Goal: Transaction & Acquisition: Purchase product/service

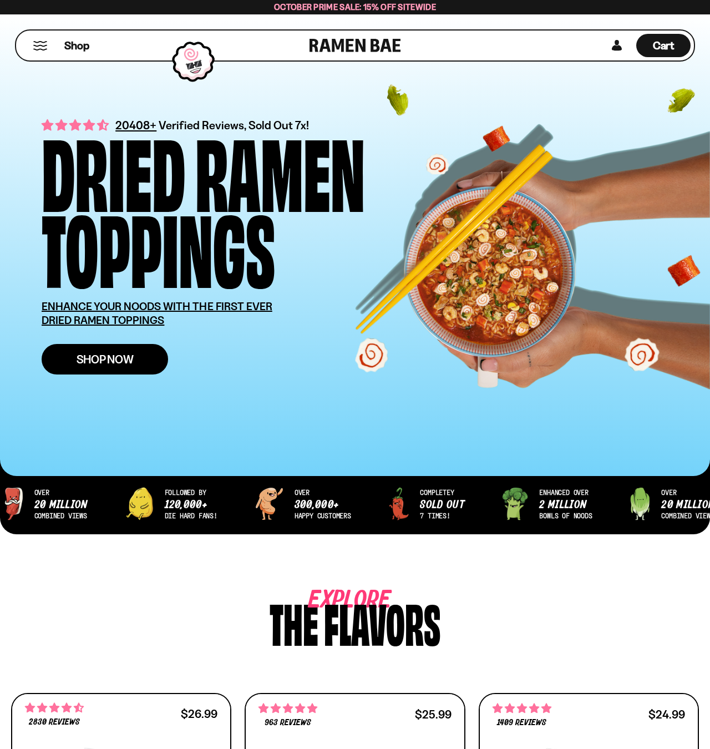
click at [117, 357] on span "Shop Now" at bounding box center [105, 359] width 57 height 12
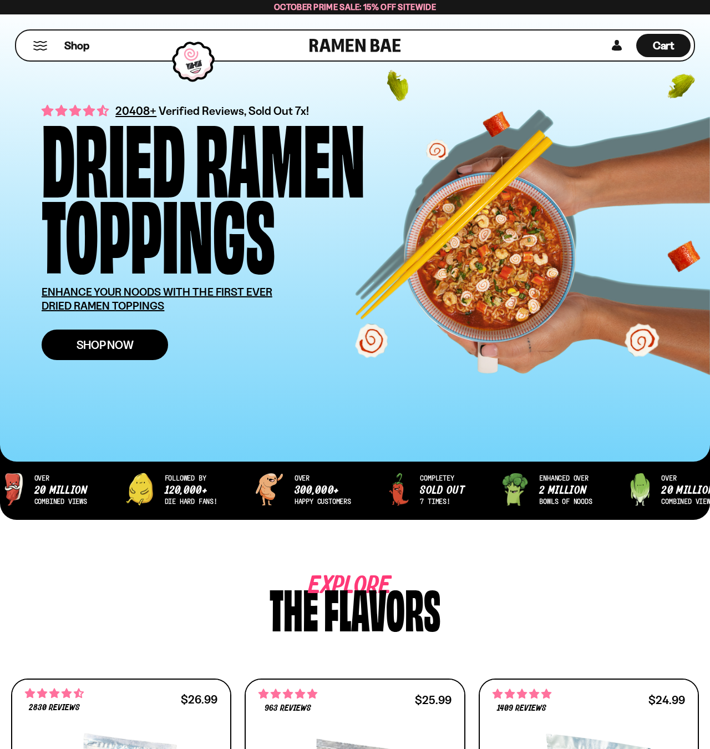
click at [111, 347] on span "Shop Now" at bounding box center [105, 345] width 57 height 12
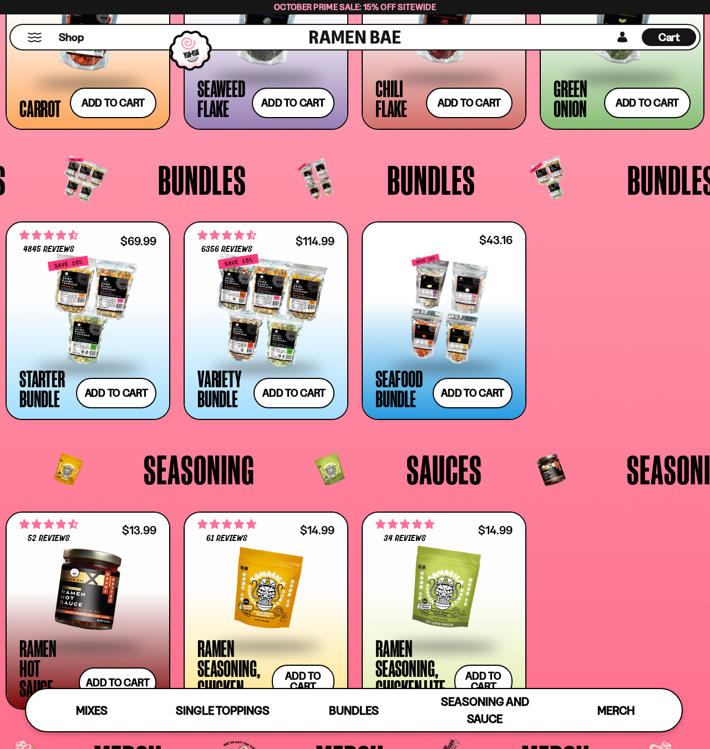
scroll to position [1886, 0]
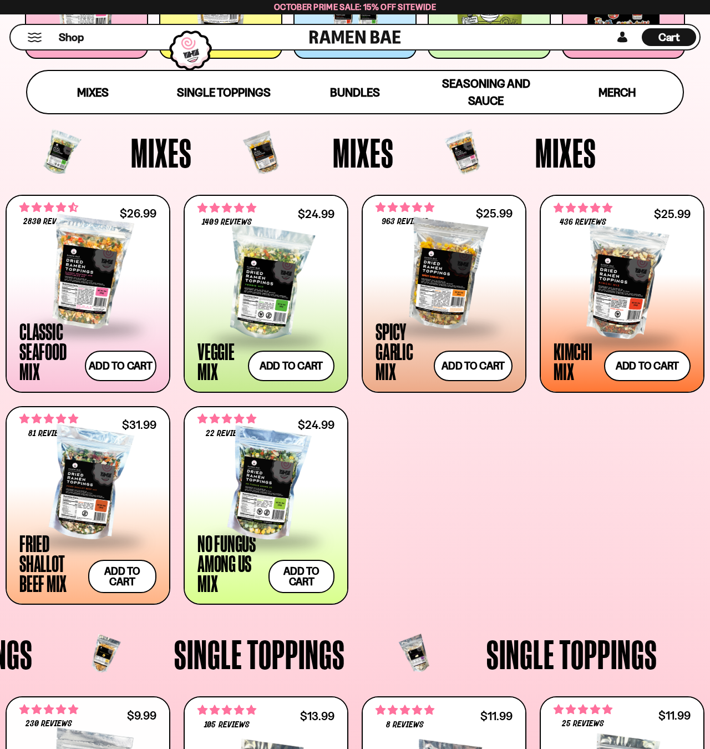
scroll to position [290, 0]
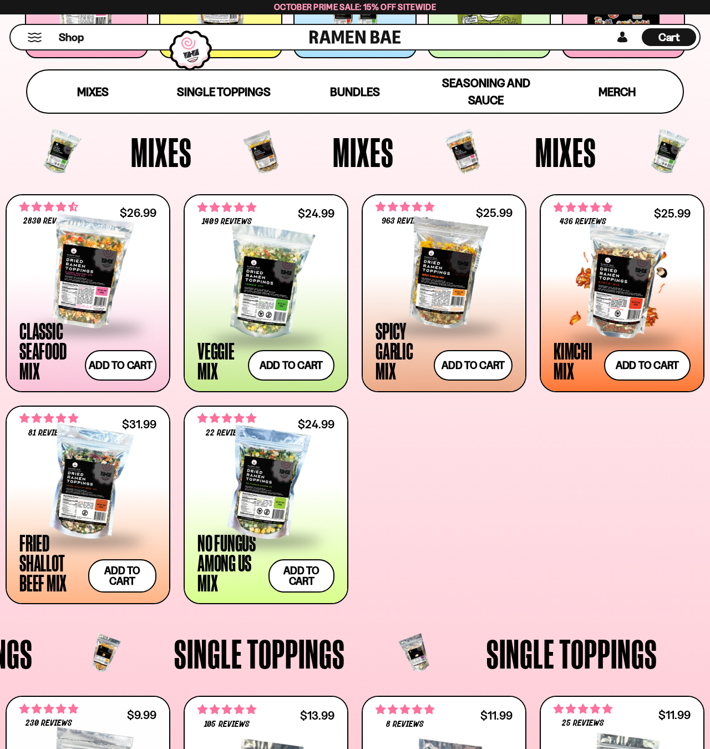
click at [621, 291] on div at bounding box center [622, 282] width 137 height 111
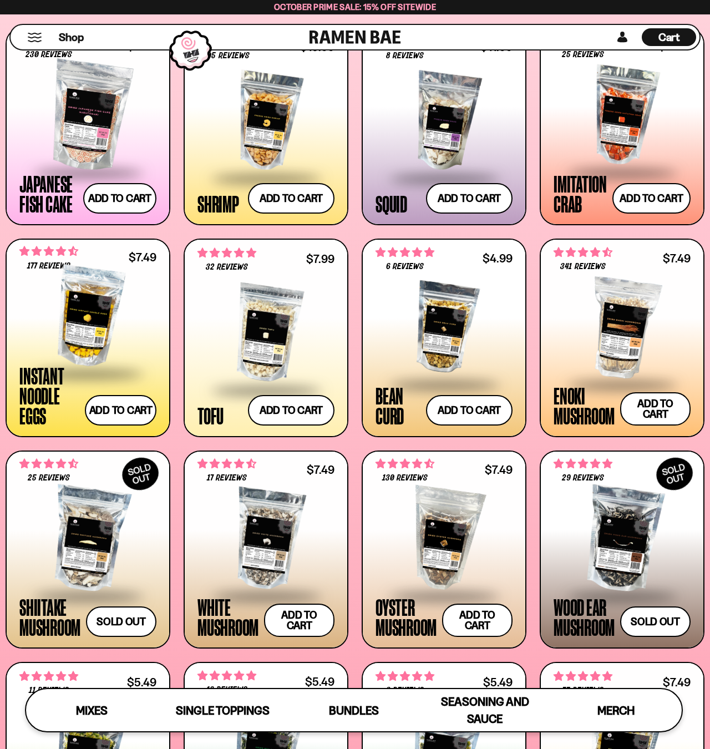
scroll to position [946, 0]
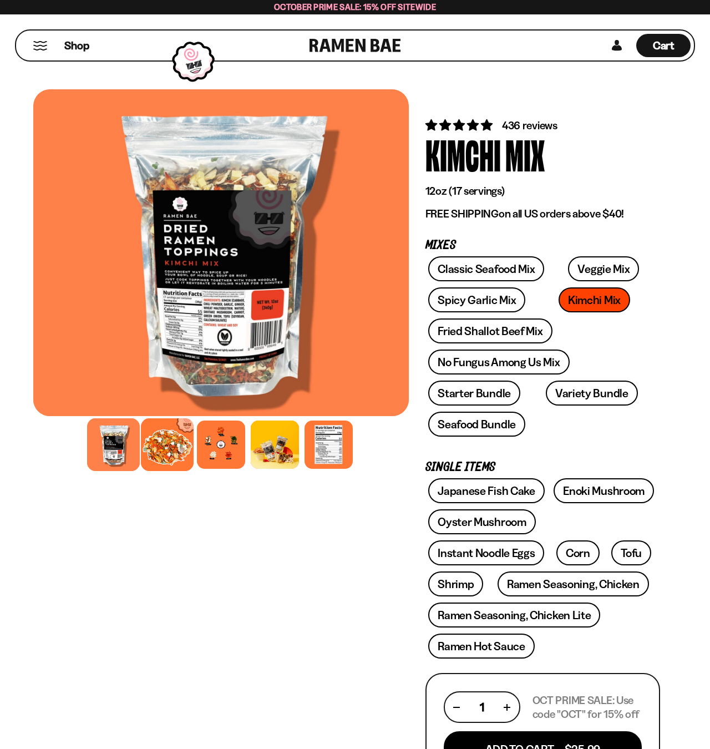
click at [164, 450] on div at bounding box center [167, 444] width 53 height 53
